Goal: Information Seeking & Learning: Learn about a topic

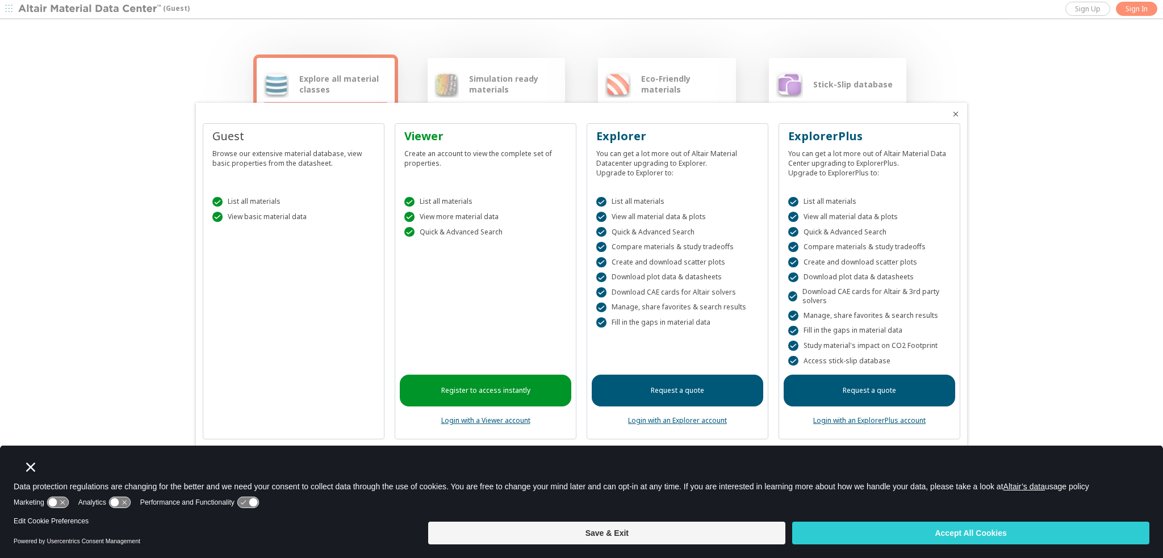
drag, startPoint x: 137, startPoint y: 85, endPoint x: 156, endPoint y: 87, distance: 19.4
click at [138, 85] on div at bounding box center [581, 279] width 1163 height 558
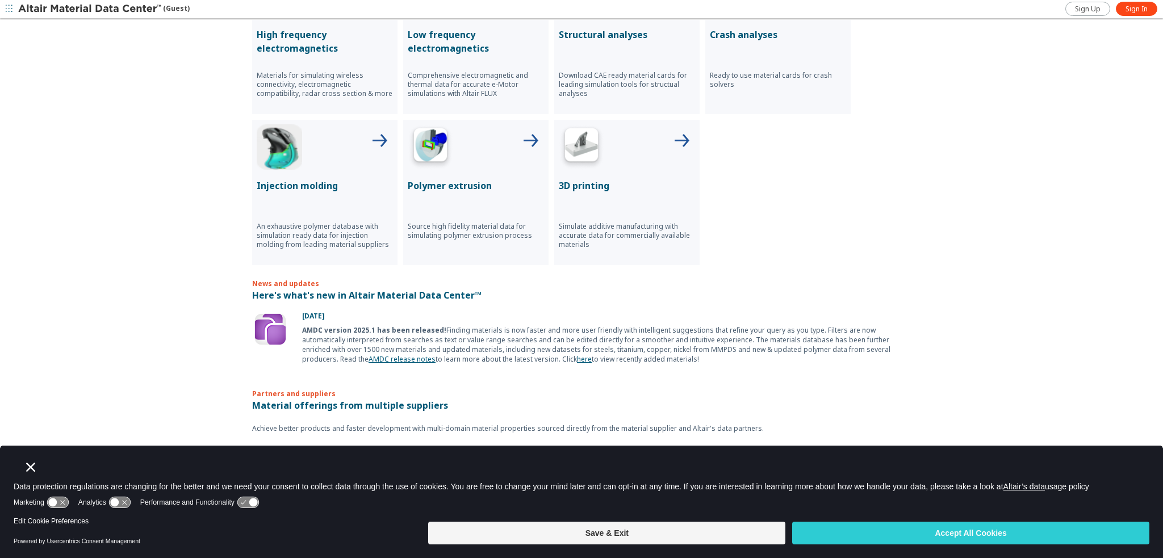
scroll to position [48, 0]
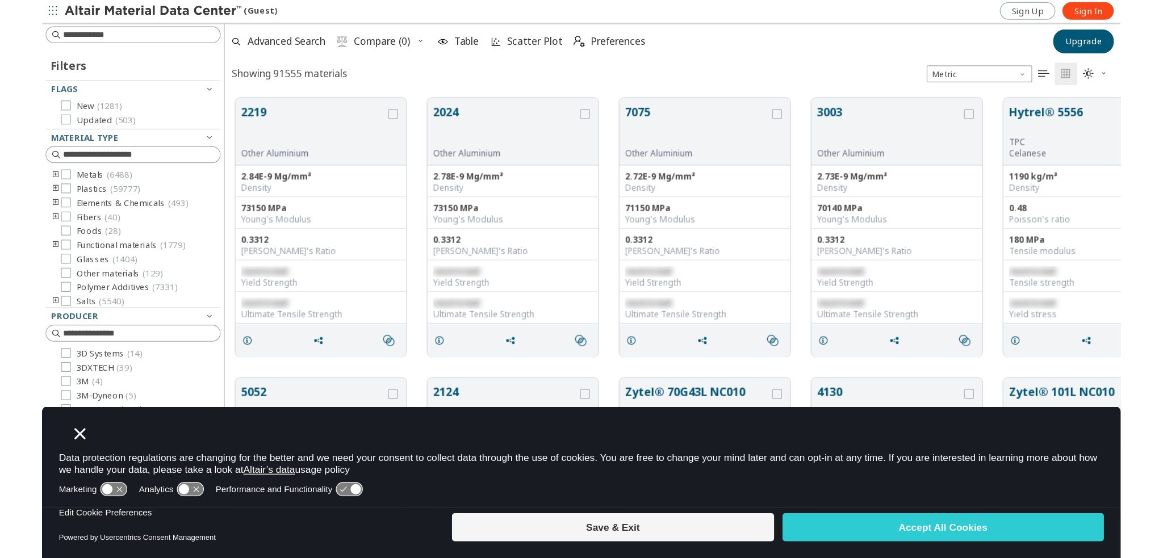
scroll to position [445, 1006]
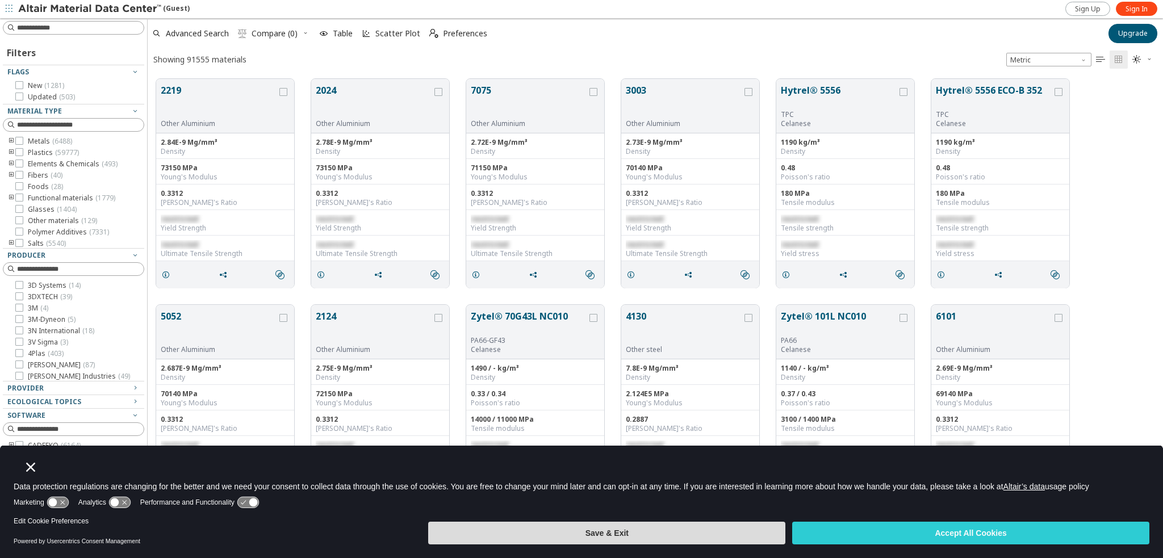
click at [655, 531] on button "Save & Exit" at bounding box center [606, 533] width 357 height 23
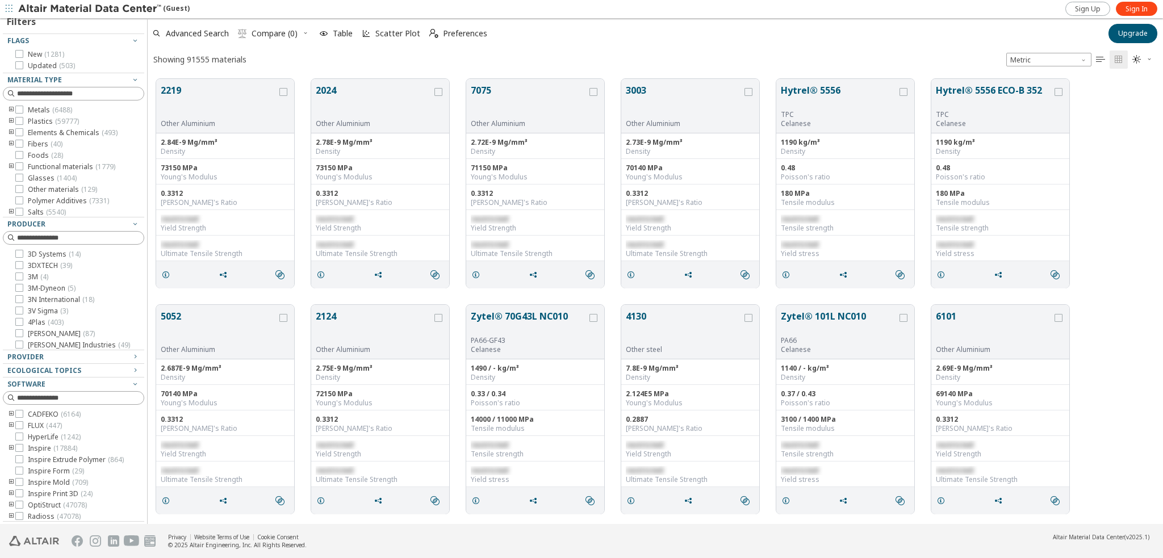
scroll to position [0, 0]
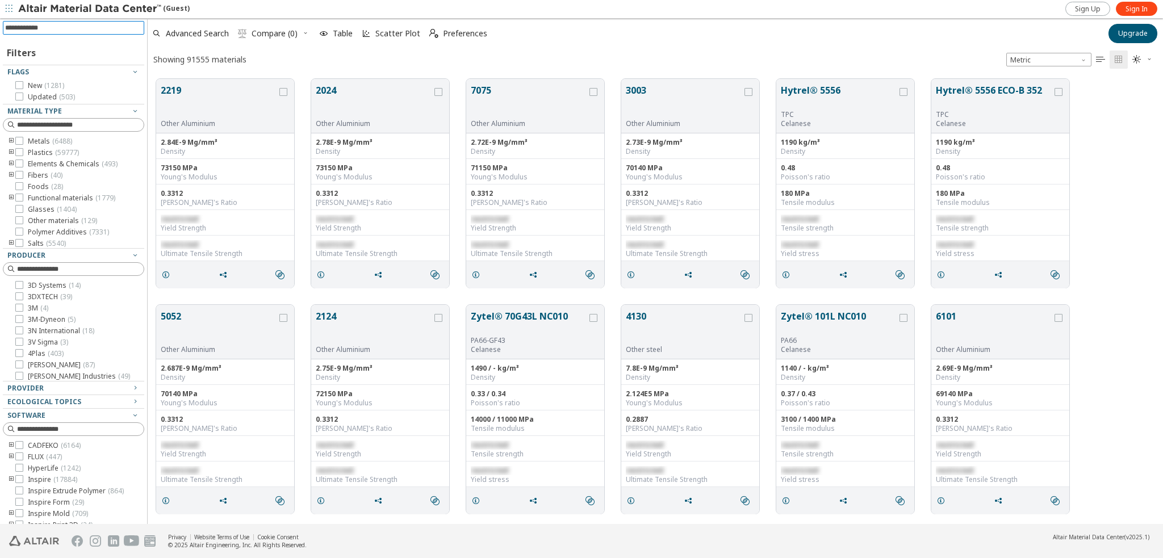
click at [51, 31] on input at bounding box center [74, 28] width 139 height 12
type input "******"
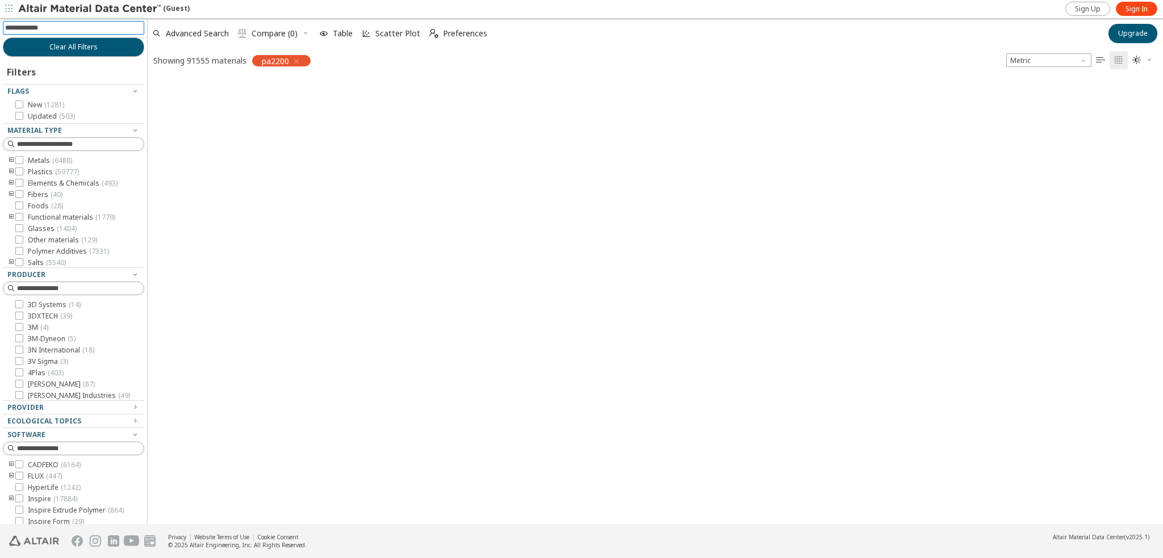
scroll to position [9, 9]
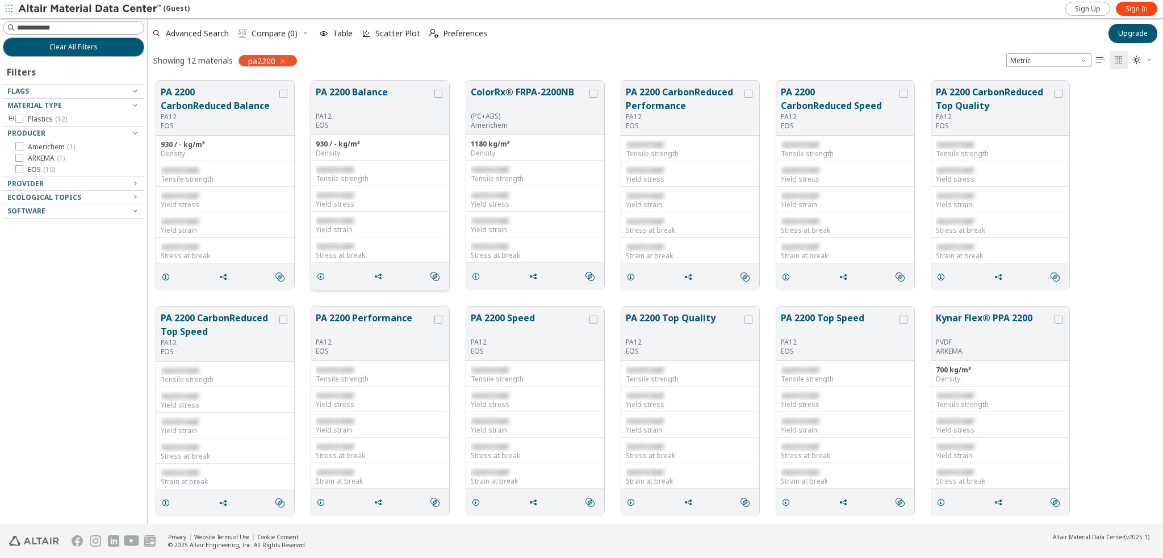
click at [383, 94] on button "PA 2200 Balance" at bounding box center [374, 98] width 116 height 27
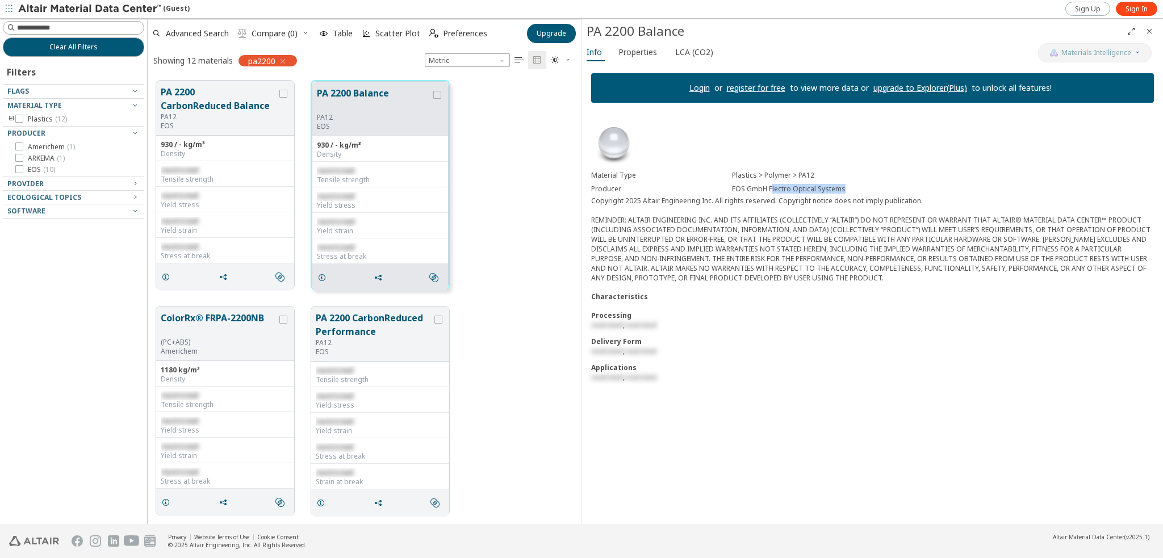
drag, startPoint x: 847, startPoint y: 188, endPoint x: 771, endPoint y: 186, distance: 75.6
click at [771, 186] on div "EOS GmbH Electro Optical Systems" at bounding box center [943, 189] width 422 height 9
drag, startPoint x: 769, startPoint y: 187, endPoint x: 847, endPoint y: 189, distance: 77.8
click at [847, 189] on div "EOS GmbH Electro Optical Systems" at bounding box center [943, 189] width 422 height 9
copy div "Electro Optical Systems"
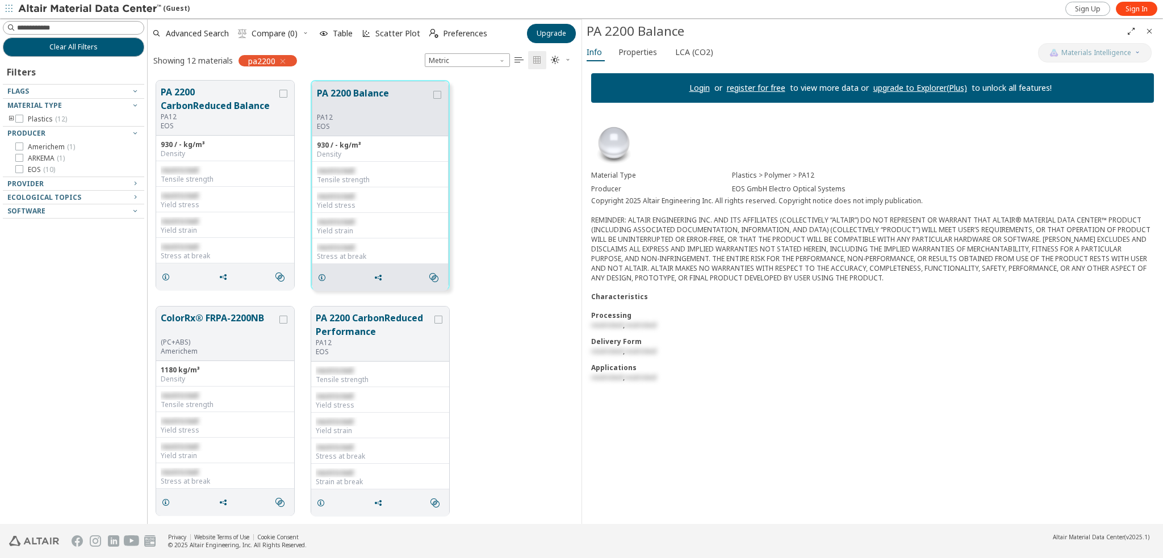
click at [1059, 535] on span "Altair Material Data Center" at bounding box center [1089, 537] width 72 height 8
copy span "Altair"
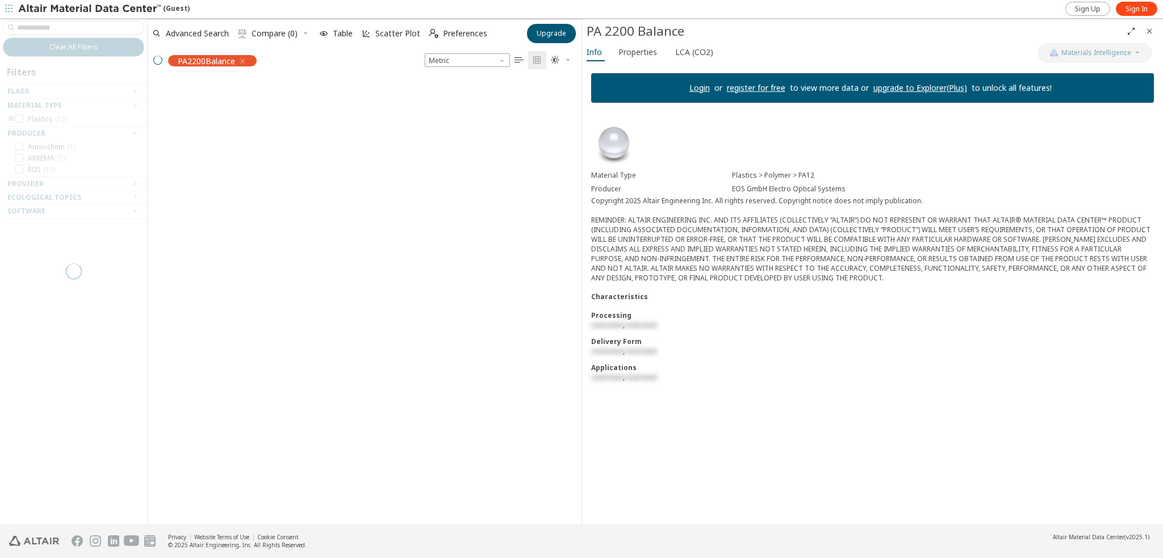
scroll to position [444, 425]
drag, startPoint x: 843, startPoint y: 187, endPoint x: 769, endPoint y: 190, distance: 73.9
click at [769, 190] on div "EOS GmbH Electro Optical Systems" at bounding box center [943, 189] width 422 height 9
